Goal: Information Seeking & Learning: Learn about a topic

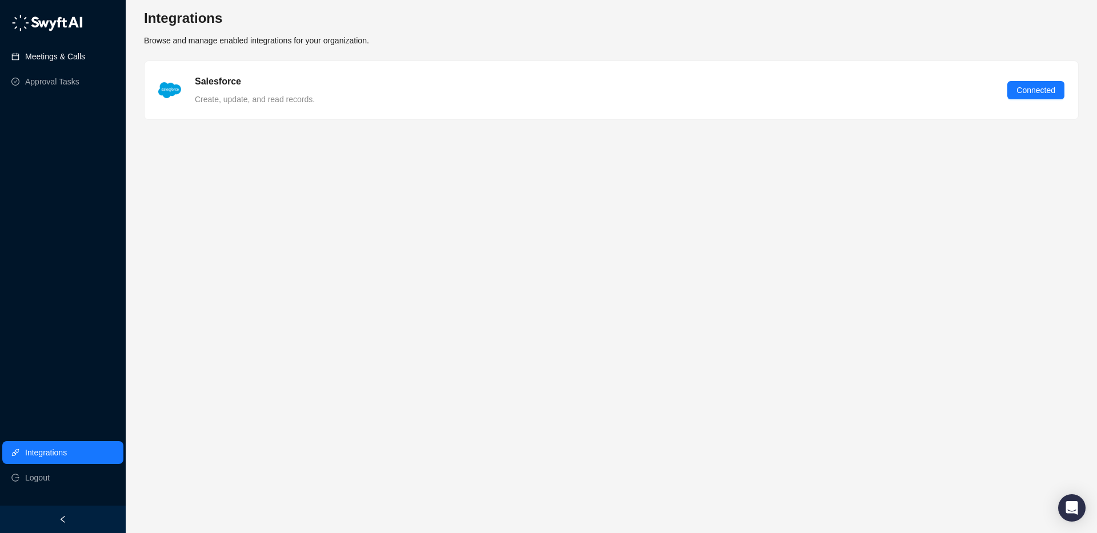
click at [71, 54] on link "Meetings & Calls" at bounding box center [55, 56] width 60 height 23
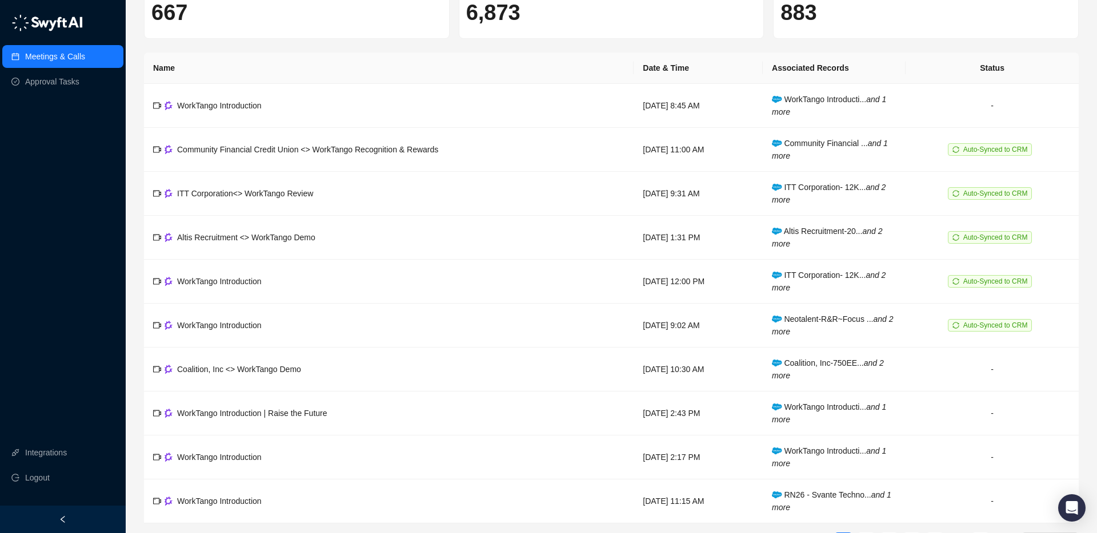
scroll to position [106, 0]
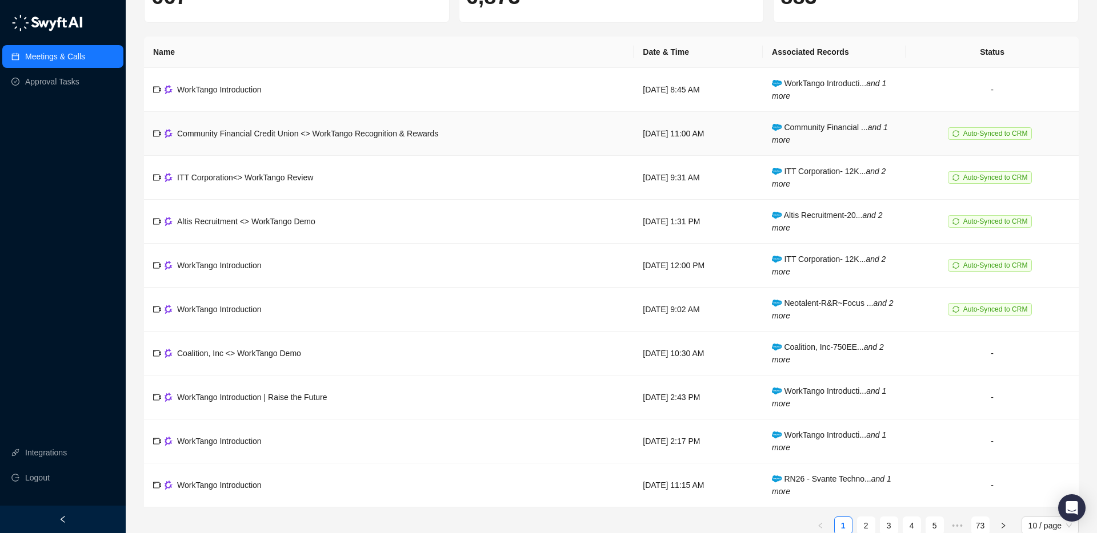
click at [347, 132] on span "Community Financial Credit Union <> WorkTango Recognition & Rewards" at bounding box center [307, 133] width 261 height 9
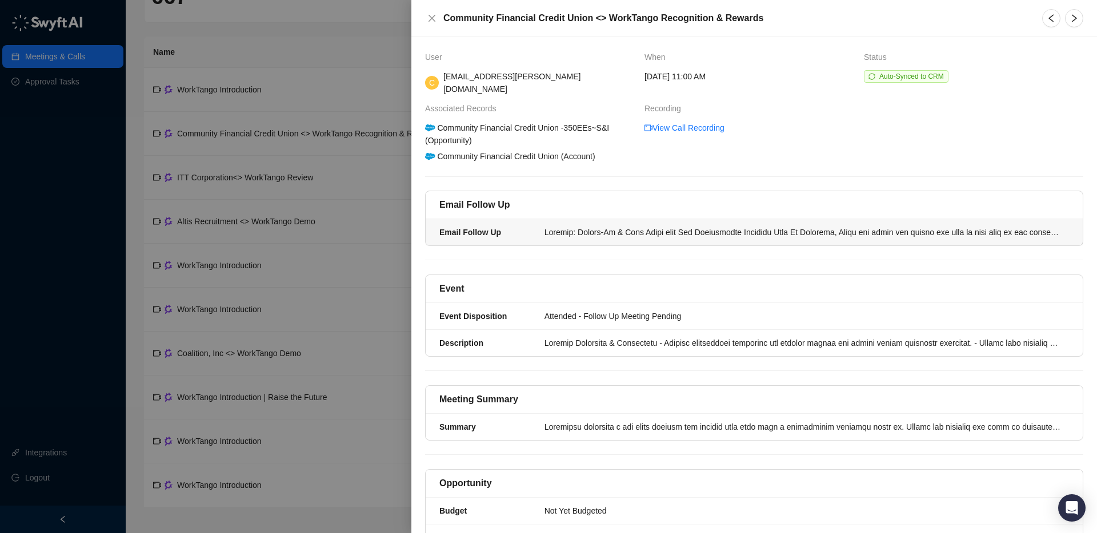
click at [652, 226] on div at bounding box center [802, 232] width 517 height 13
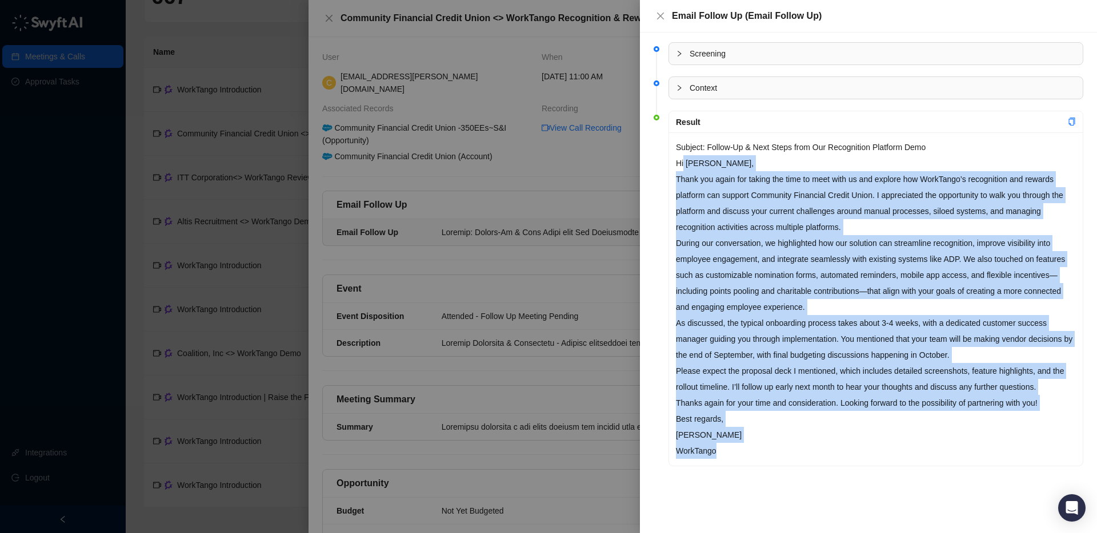
drag, startPoint x: 721, startPoint y: 451, endPoint x: 684, endPoint y: 167, distance: 286.2
click at [684, 167] on div "Subject: Follow-Up & Next Steps from Our Recognition Platform Demo Hi [PERSON_N…" at bounding box center [875, 299] width 413 height 334
click at [750, 417] on p "Best regards, [PERSON_NAME] WorkTango" at bounding box center [876, 435] width 400 height 48
drag, startPoint x: 688, startPoint y: 436, endPoint x: 671, endPoint y: 168, distance: 267.8
click at [671, 168] on div "Subject: Follow-Up & Next Steps from Our Recognition Platform Demo Hi [PERSON_N…" at bounding box center [875, 299] width 413 height 334
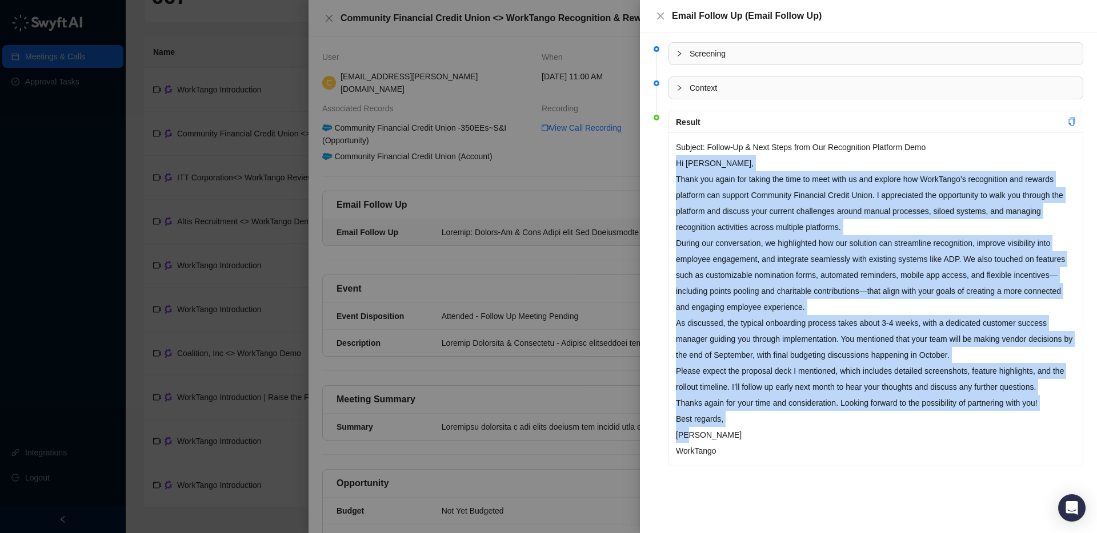
copy div "Lo Ipsumdol, Sitam con adipi eli seddoe tem inci ut labo etdo ma ali enimadm ve…"
